Goal: Navigation & Orientation: Find specific page/section

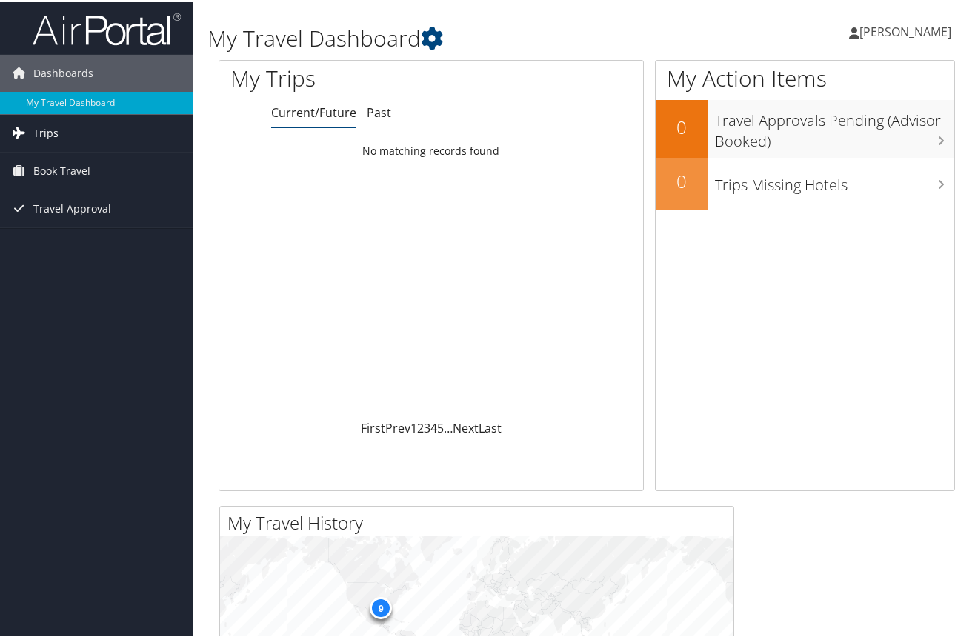
click at [33, 128] on span "Trips" at bounding box center [45, 131] width 25 height 37
click at [61, 237] on span "Book Travel" at bounding box center [61, 235] width 57 height 37
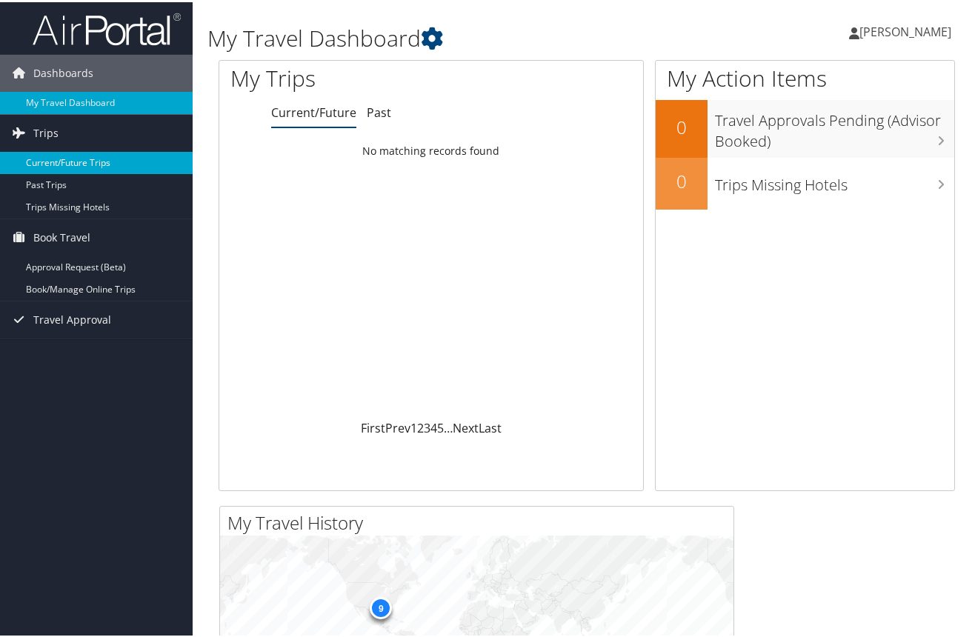
click at [77, 162] on link "Current/Future Trips" at bounding box center [96, 161] width 193 height 22
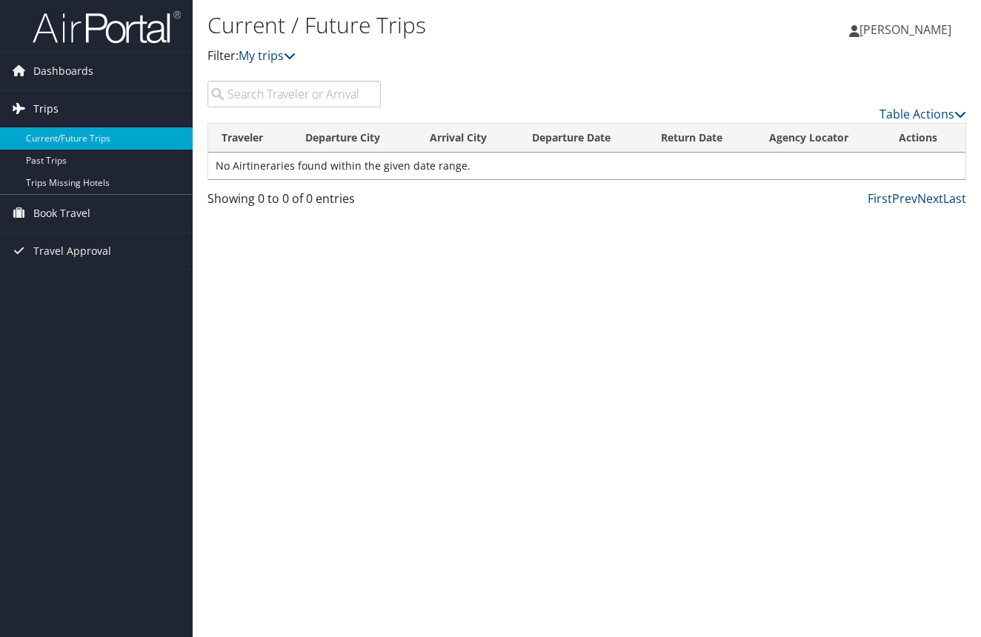
click at [40, 104] on span "Trips" at bounding box center [45, 108] width 25 height 37
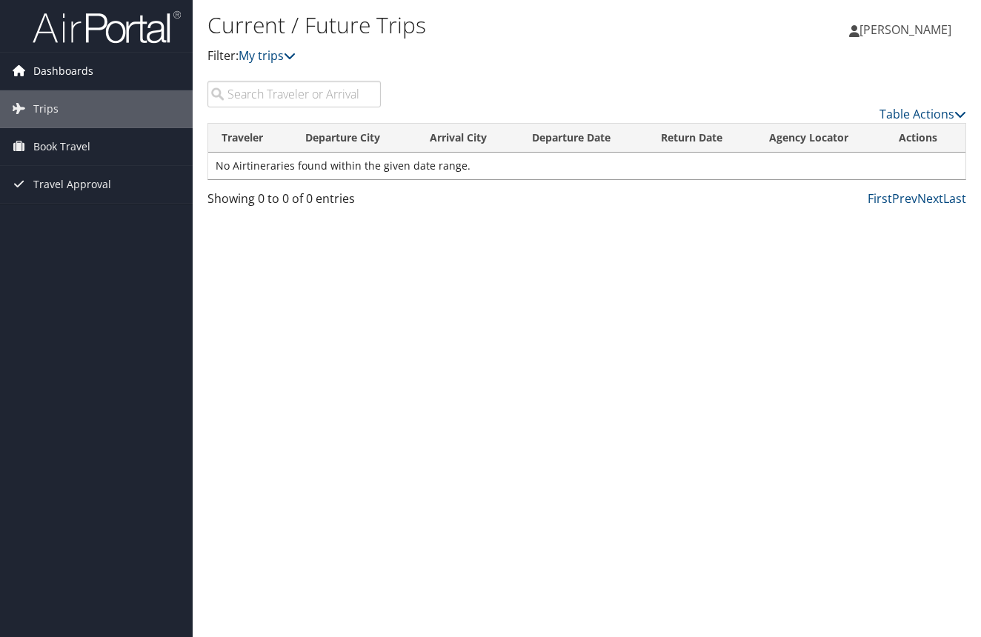
click at [38, 80] on span "Dashboards" at bounding box center [63, 71] width 60 height 37
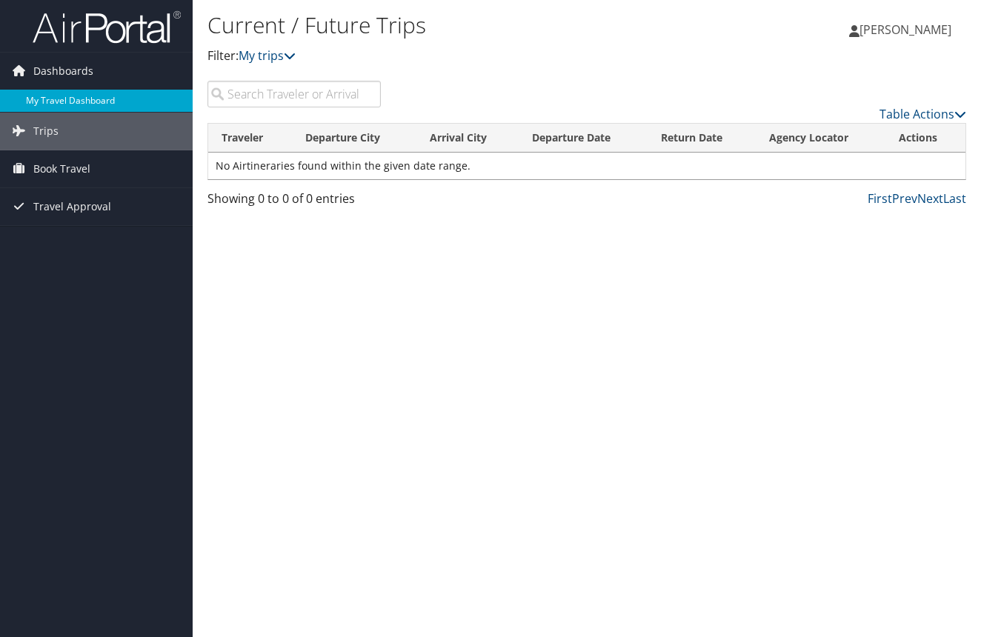
click at [52, 100] on link "My Travel Dashboard" at bounding box center [96, 101] width 193 height 22
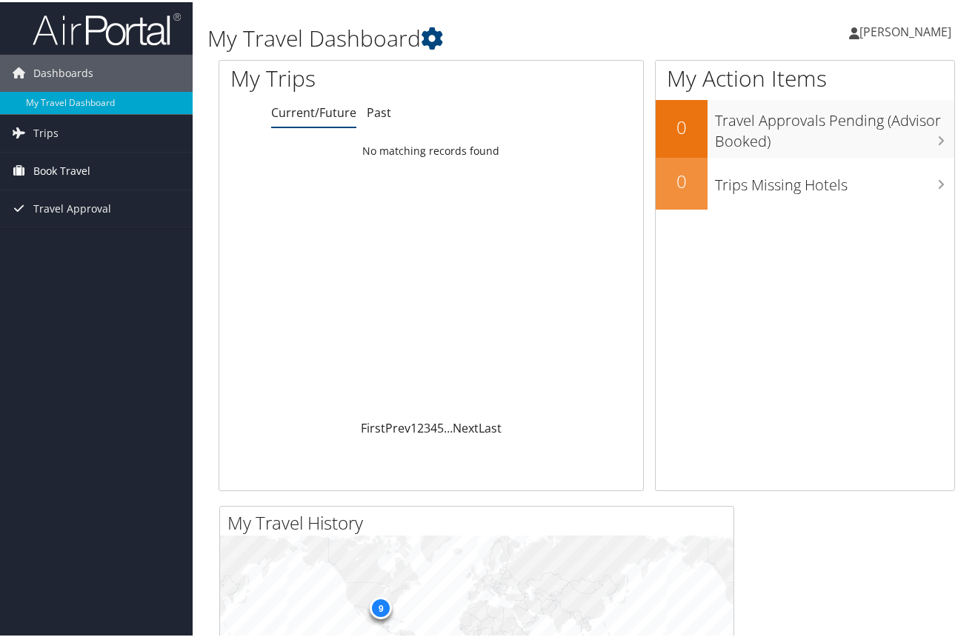
click at [36, 173] on span "Book Travel" at bounding box center [61, 168] width 57 height 37
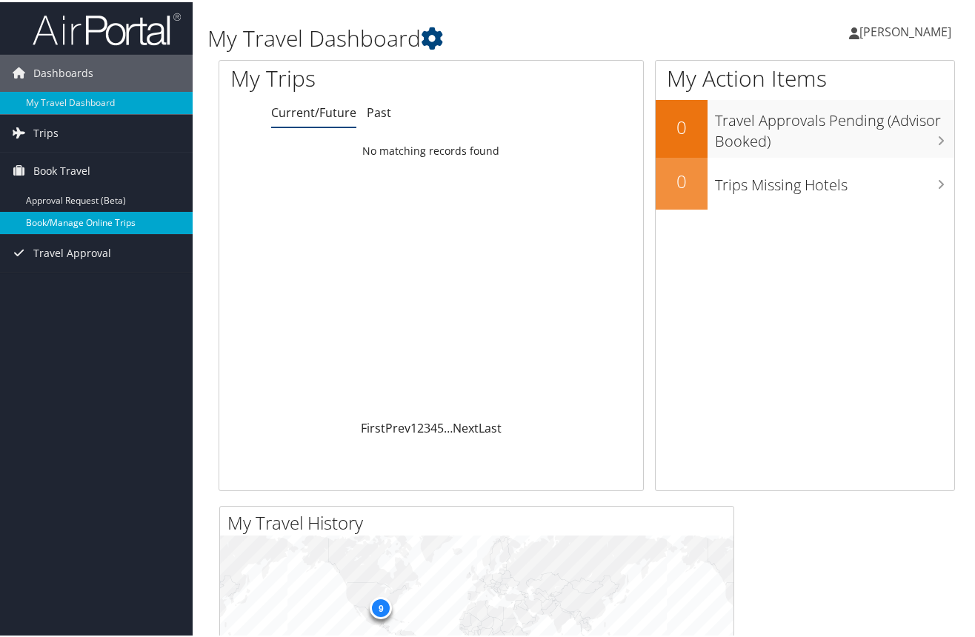
click at [60, 220] on link "Book/Manage Online Trips" at bounding box center [96, 221] width 193 height 22
